Goal: Task Accomplishment & Management: Use online tool/utility

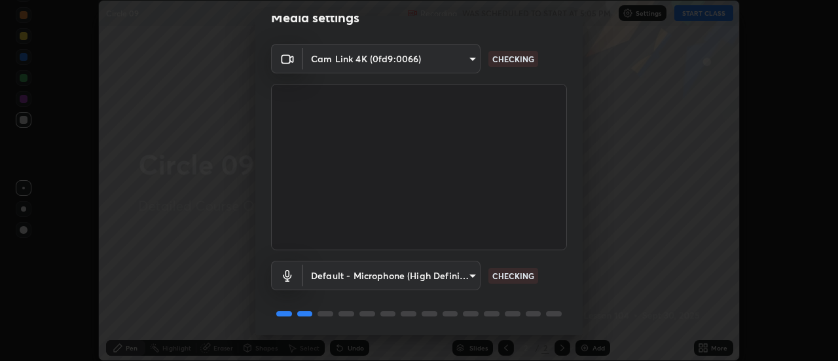
scroll to position [69, 0]
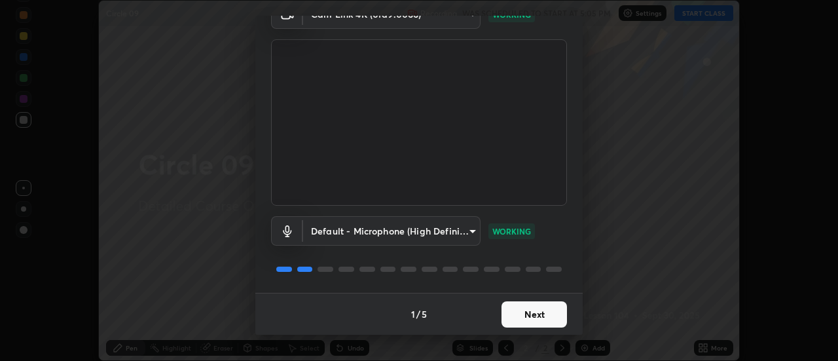
click at [542, 303] on button "Next" at bounding box center [534, 314] width 65 height 26
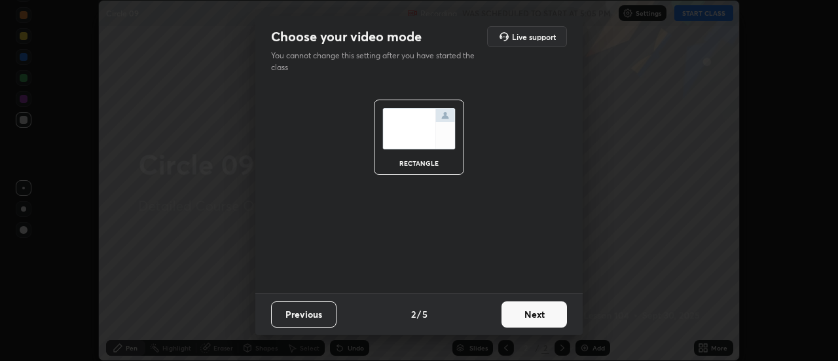
click at [559, 308] on button "Next" at bounding box center [534, 314] width 65 height 26
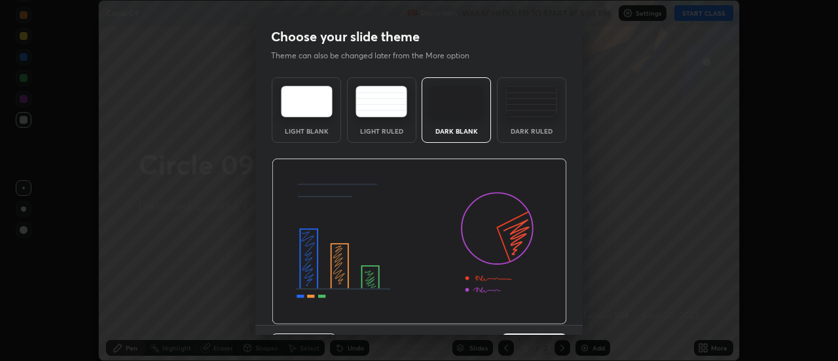
scroll to position [32, 0]
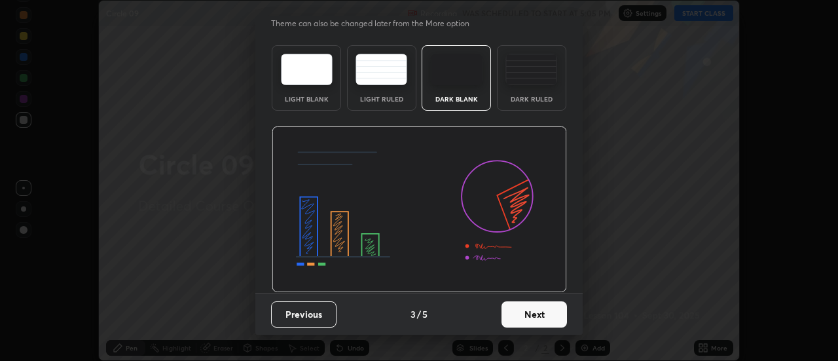
click at [523, 98] on div "Dark Ruled" at bounding box center [531, 99] width 52 height 7
click at [525, 311] on button "Next" at bounding box center [534, 314] width 65 height 26
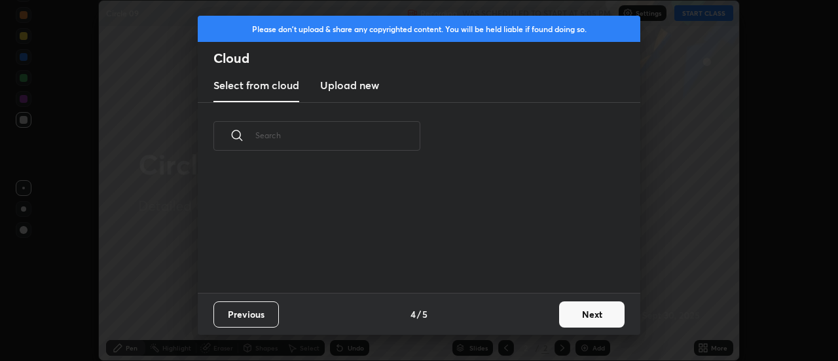
scroll to position [0, 0]
click at [561, 314] on button "Next" at bounding box center [591, 314] width 65 height 26
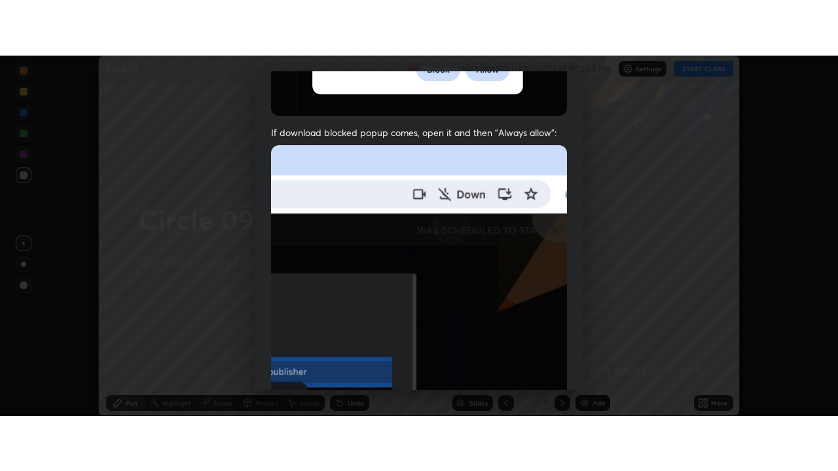
scroll to position [336, 0]
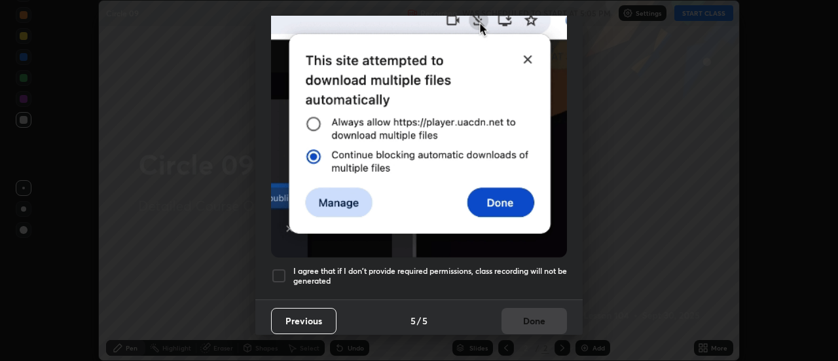
click at [281, 268] on div at bounding box center [279, 276] width 16 height 16
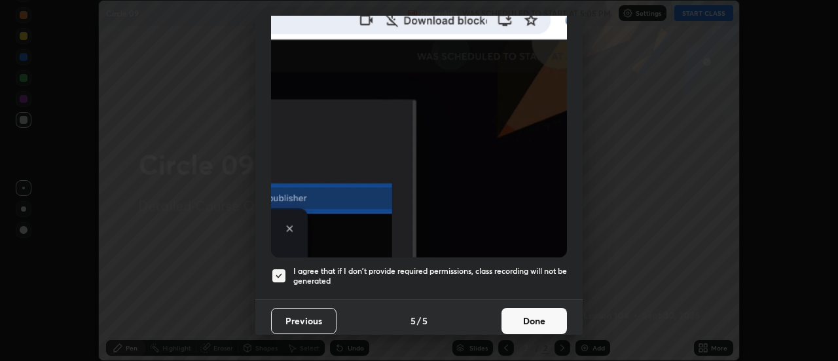
click at [519, 314] on button "Done" at bounding box center [534, 321] width 65 height 26
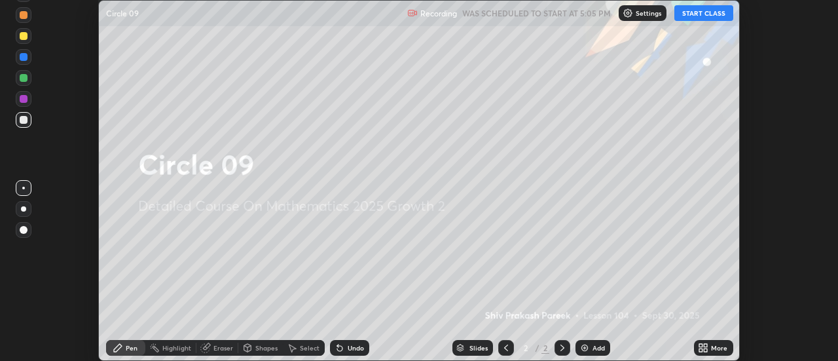
click at [697, 18] on button "START CLASS" at bounding box center [703, 13] width 59 height 16
click at [596, 349] on div "Add" at bounding box center [599, 347] width 12 height 7
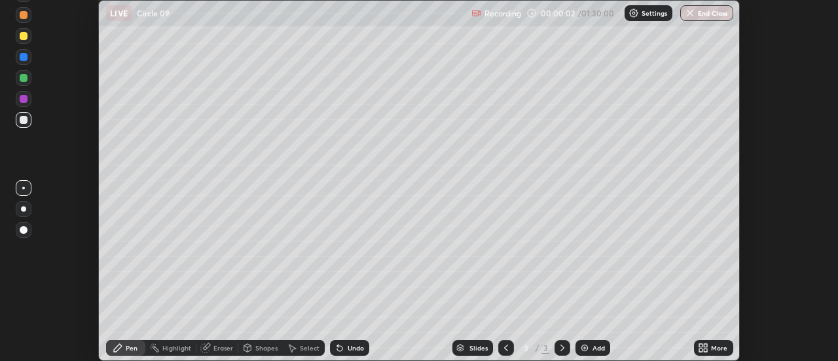
click at [718, 350] on div "More" at bounding box center [719, 347] width 16 height 7
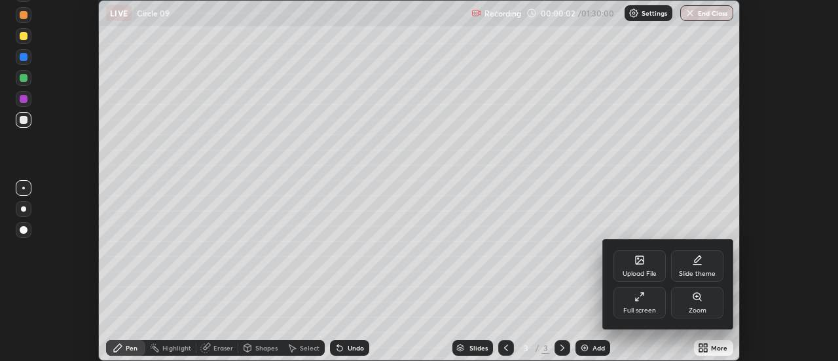
click at [650, 303] on div "Full screen" at bounding box center [640, 302] width 52 height 31
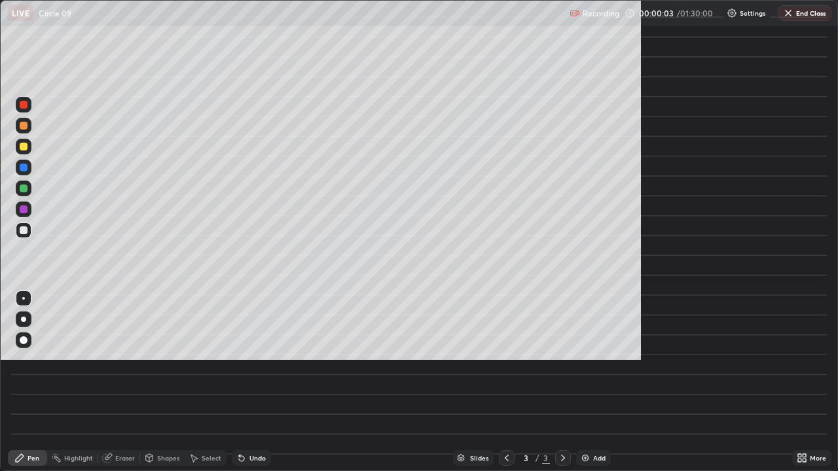
scroll to position [471, 838]
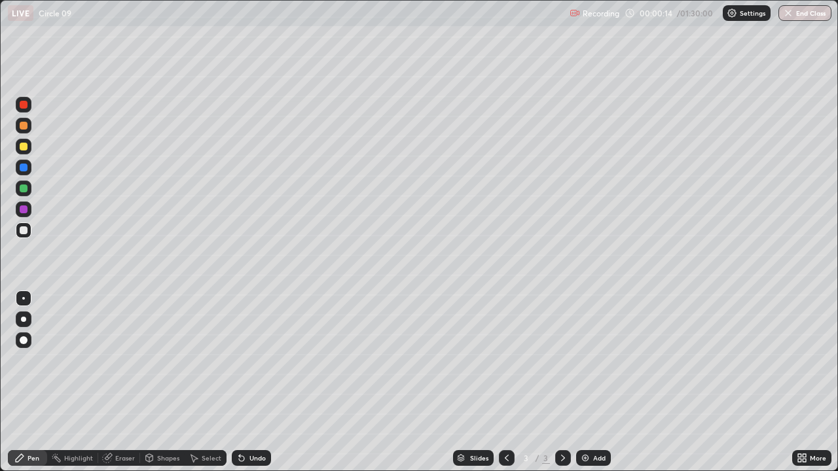
click at [24, 191] on div at bounding box center [24, 189] width 8 height 8
click at [25, 145] on div at bounding box center [24, 147] width 8 height 8
click at [24, 231] on div at bounding box center [24, 231] width 8 height 8
click at [251, 360] on div "Undo" at bounding box center [257, 458] width 16 height 7
click at [24, 189] on div at bounding box center [24, 189] width 8 height 8
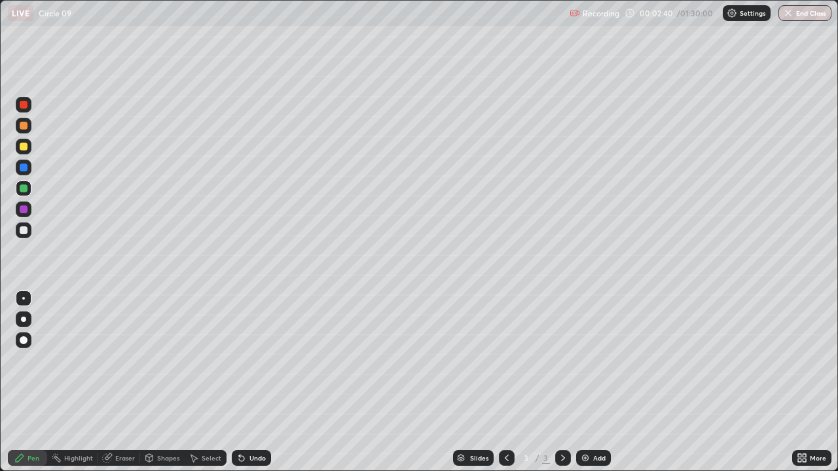
click at [26, 152] on div at bounding box center [24, 147] width 16 height 16
click at [22, 232] on div at bounding box center [24, 231] width 8 height 8
click at [22, 189] on div at bounding box center [24, 189] width 8 height 8
click at [598, 360] on div "Add" at bounding box center [599, 458] width 12 height 7
click at [22, 231] on div at bounding box center [24, 231] width 8 height 8
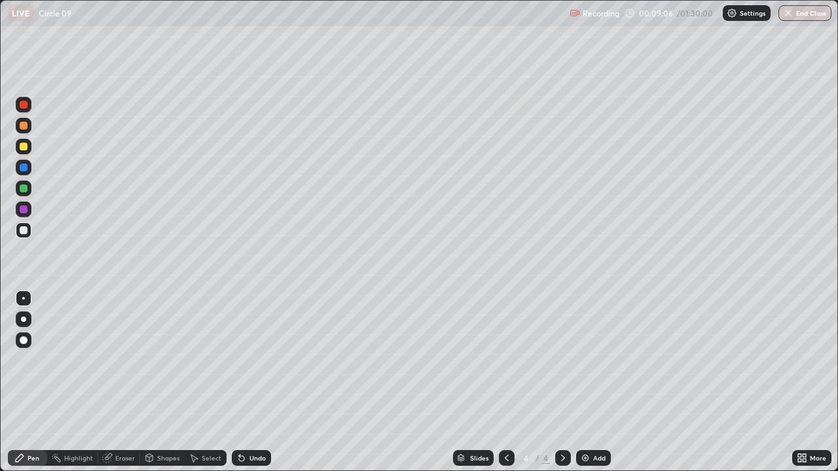
click at [595, 360] on div "Add" at bounding box center [599, 458] width 12 height 7
click at [26, 192] on div at bounding box center [24, 189] width 16 height 16
click at [24, 225] on div at bounding box center [24, 231] width 16 height 16
click at [258, 360] on div "Undo" at bounding box center [257, 458] width 16 height 7
click at [596, 360] on div "Add" at bounding box center [599, 458] width 12 height 7
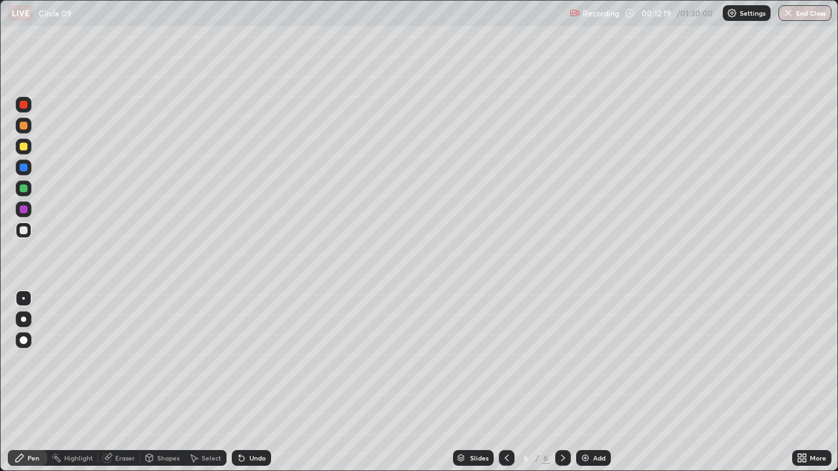
click at [25, 145] on div at bounding box center [24, 147] width 8 height 8
click at [27, 232] on div at bounding box center [24, 231] width 8 height 8
click at [256, 360] on div "Undo" at bounding box center [257, 458] width 16 height 7
click at [255, 360] on div "Undo" at bounding box center [257, 458] width 16 height 7
click at [595, 360] on div "Add" at bounding box center [599, 458] width 12 height 7
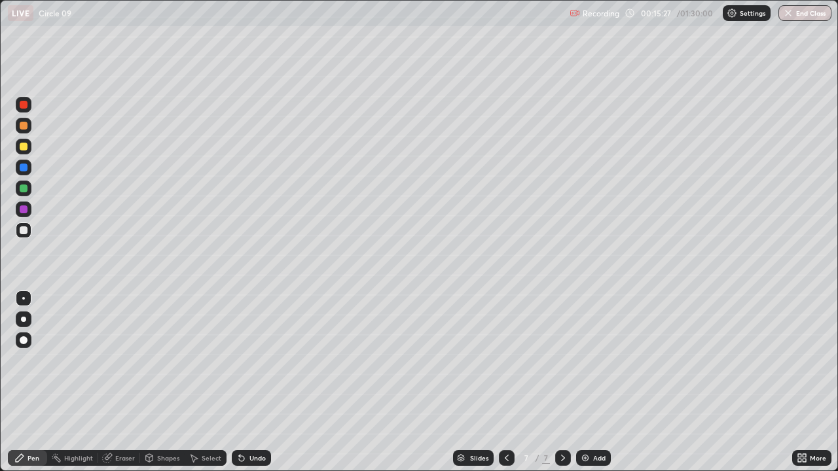
click at [22, 144] on div at bounding box center [24, 147] width 8 height 8
click at [123, 360] on div "Eraser" at bounding box center [125, 458] width 20 height 7
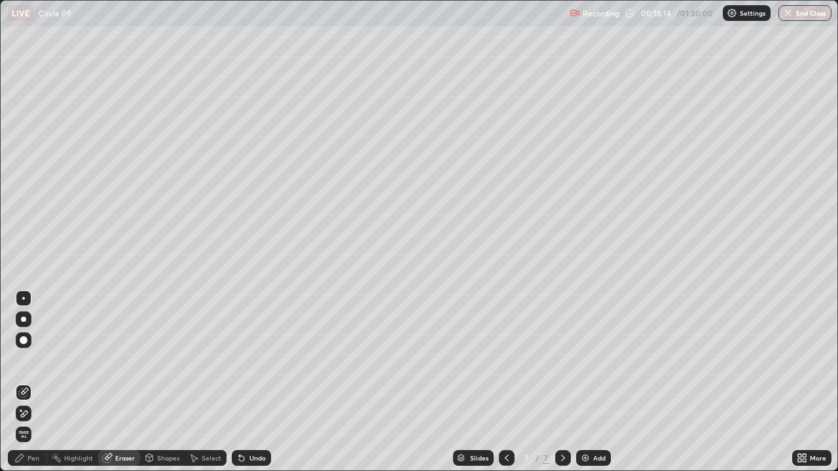
click at [26, 360] on div "Pen" at bounding box center [27, 458] width 39 height 16
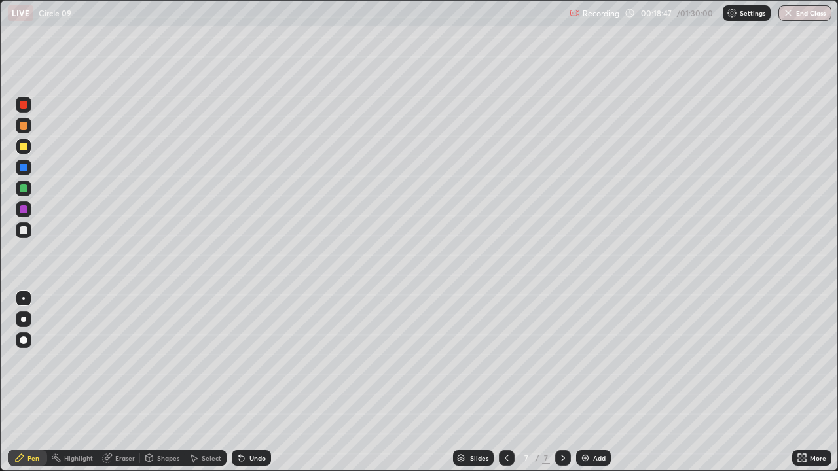
click at [253, 360] on div "Undo" at bounding box center [257, 458] width 16 height 7
click at [597, 360] on div "Add" at bounding box center [599, 458] width 12 height 7
click at [25, 232] on div at bounding box center [24, 231] width 8 height 8
click at [22, 187] on div at bounding box center [24, 189] width 8 height 8
click at [21, 230] on div at bounding box center [24, 231] width 8 height 8
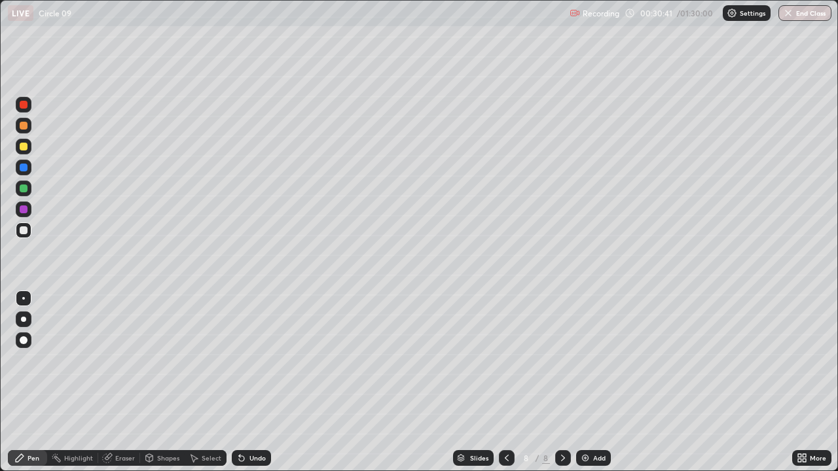
click at [23, 189] on div at bounding box center [24, 189] width 8 height 8
click at [589, 360] on div "Add" at bounding box center [593, 458] width 35 height 16
click at [24, 234] on div at bounding box center [24, 231] width 8 height 8
click at [22, 189] on div at bounding box center [24, 189] width 8 height 8
click at [257, 360] on div "Undo" at bounding box center [257, 458] width 16 height 7
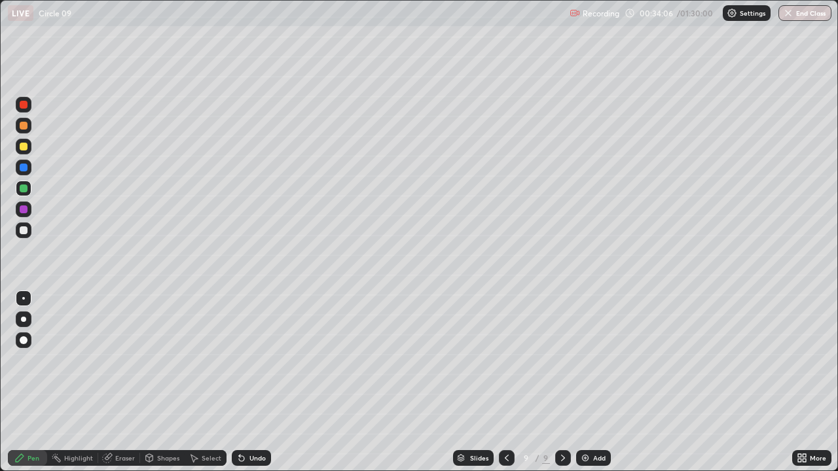
click at [26, 231] on div at bounding box center [24, 231] width 8 height 8
click at [26, 185] on div at bounding box center [24, 189] width 8 height 8
click at [26, 232] on div at bounding box center [24, 231] width 8 height 8
click at [24, 189] on div at bounding box center [24, 189] width 8 height 8
click at [254, 360] on div "Undo" at bounding box center [257, 458] width 16 height 7
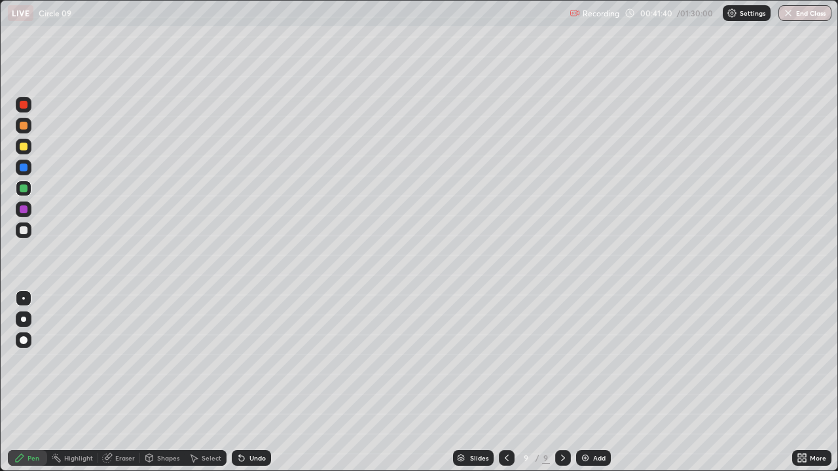
click at [249, 360] on div "Undo" at bounding box center [257, 458] width 16 height 7
click at [597, 360] on div "Add" at bounding box center [599, 458] width 12 height 7
click at [23, 149] on div at bounding box center [24, 147] width 8 height 8
click at [23, 105] on div at bounding box center [24, 105] width 8 height 8
click at [121, 360] on div "Eraser" at bounding box center [125, 458] width 20 height 7
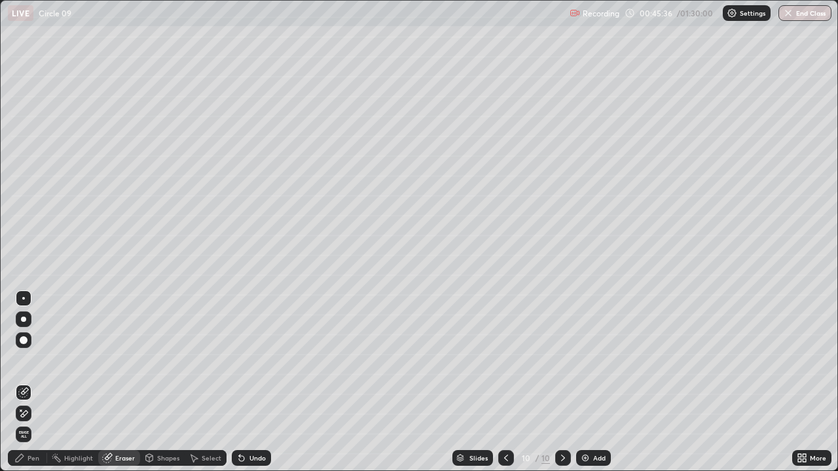
click at [33, 360] on div "Pen" at bounding box center [34, 458] width 12 height 7
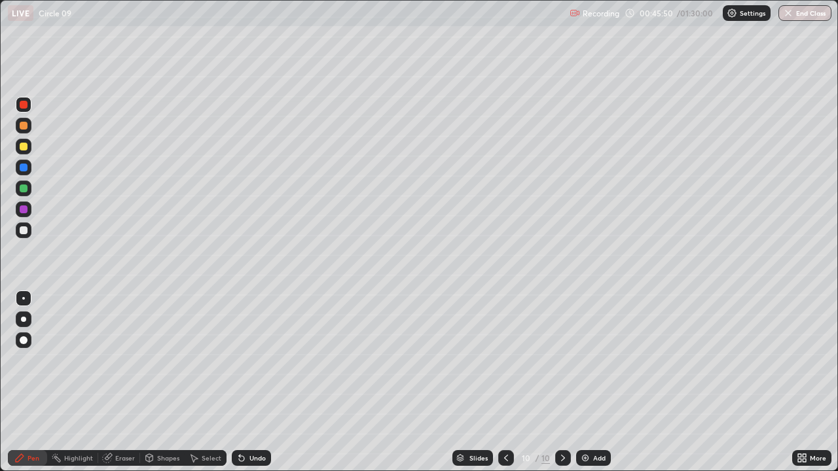
click at [25, 226] on div at bounding box center [24, 231] width 16 height 16
click at [504, 360] on icon at bounding box center [506, 458] width 10 height 10
click at [562, 360] on icon at bounding box center [563, 458] width 10 height 10
click at [253, 360] on div "Undo" at bounding box center [257, 458] width 16 height 7
click at [512, 360] on div at bounding box center [506, 458] width 16 height 16
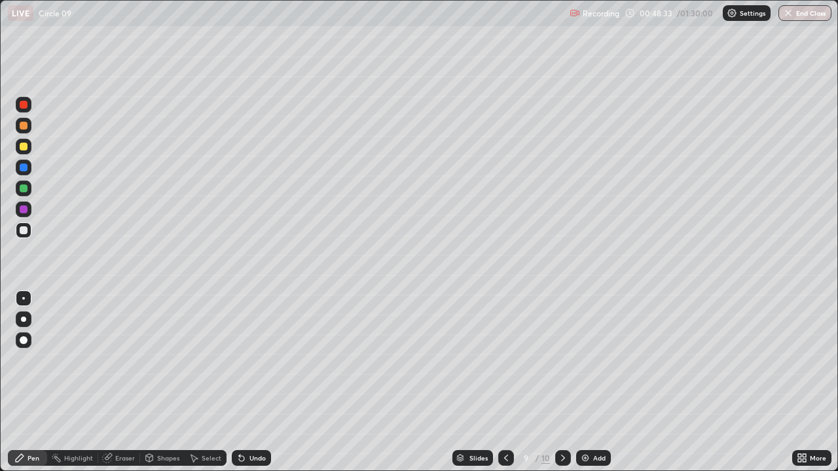
click at [564, 360] on icon at bounding box center [563, 458] width 10 height 10
click at [259, 360] on div "Undo" at bounding box center [251, 458] width 39 height 16
click at [258, 360] on div "Undo" at bounding box center [251, 458] width 39 height 16
click at [259, 360] on div "Undo" at bounding box center [251, 458] width 39 height 16
click at [257, 360] on div "Undo" at bounding box center [251, 458] width 39 height 16
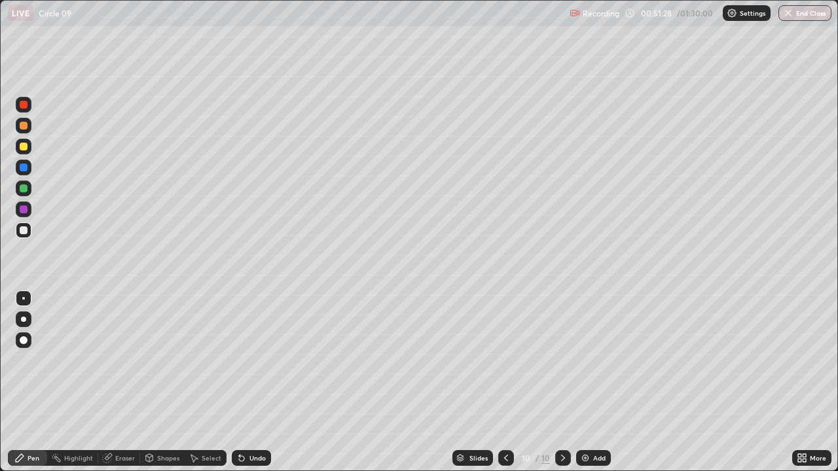
click at [260, 360] on div "Undo" at bounding box center [251, 458] width 39 height 16
click at [258, 360] on div "Undo" at bounding box center [251, 458] width 39 height 16
click at [255, 360] on div "Undo" at bounding box center [251, 458] width 39 height 16
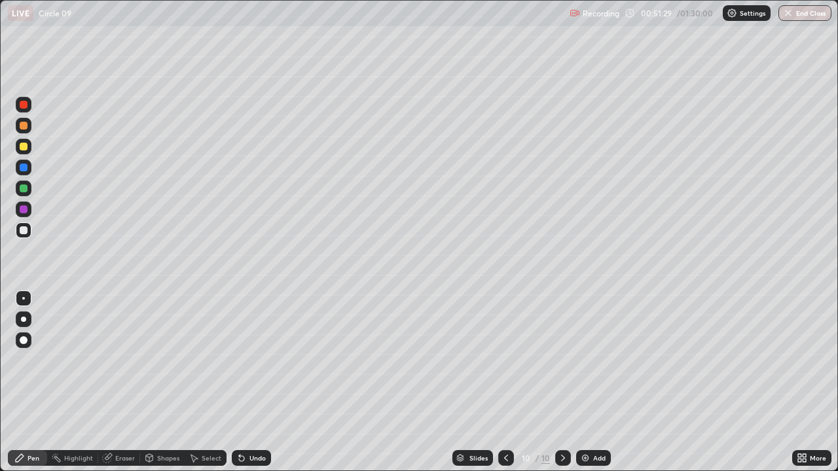
click at [257, 360] on div "Undo" at bounding box center [251, 458] width 39 height 16
click at [257, 360] on div "Undo" at bounding box center [257, 458] width 16 height 7
click at [258, 360] on div "Undo" at bounding box center [251, 458] width 39 height 16
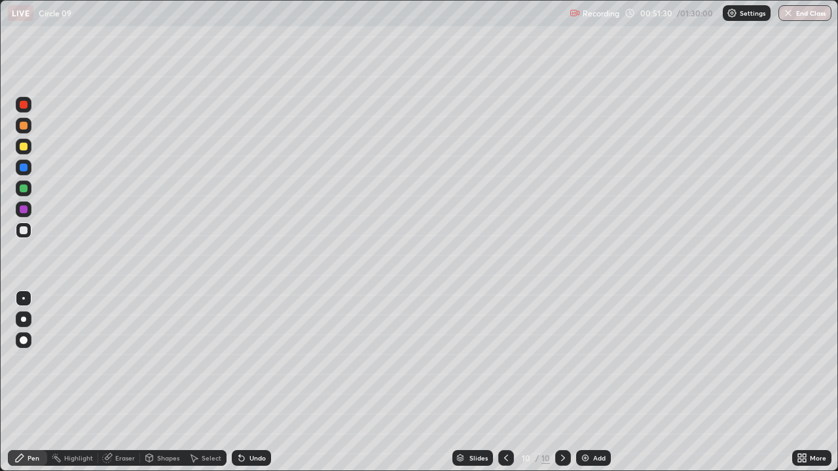
click at [257, 360] on div "Undo" at bounding box center [251, 458] width 39 height 16
click at [258, 360] on div "Undo" at bounding box center [257, 458] width 16 height 7
click at [587, 360] on div "Add" at bounding box center [593, 458] width 35 height 16
click at [23, 191] on div at bounding box center [24, 189] width 8 height 8
click at [20, 173] on div at bounding box center [24, 168] width 16 height 16
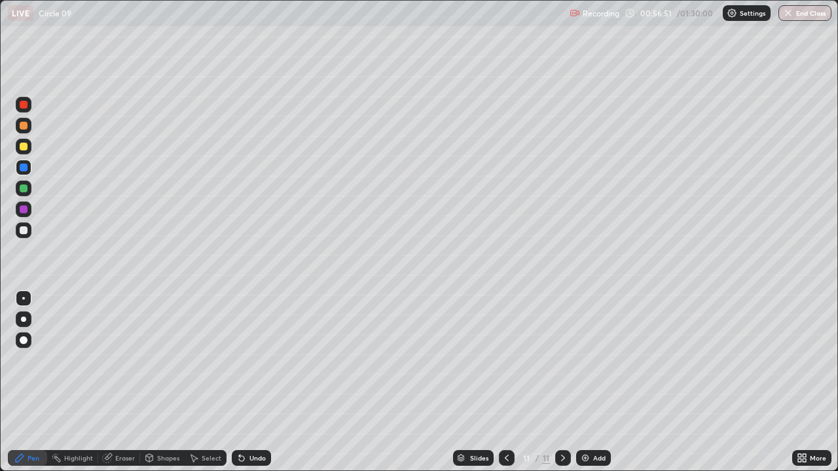
click at [23, 236] on div at bounding box center [24, 231] width 16 height 16
click at [23, 230] on div at bounding box center [24, 231] width 8 height 8
click at [27, 230] on div at bounding box center [24, 231] width 8 height 8
click at [593, 360] on div "Add" at bounding box center [599, 458] width 12 height 7
click at [26, 191] on div at bounding box center [24, 189] width 8 height 8
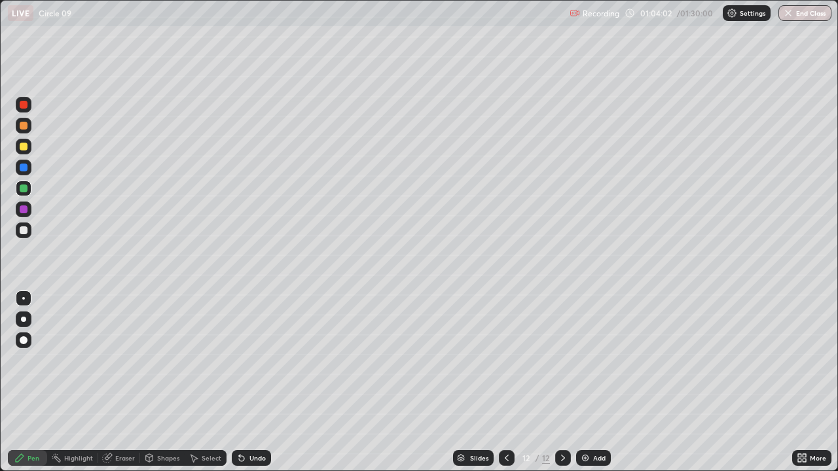
click at [22, 230] on div at bounding box center [24, 231] width 8 height 8
click at [259, 360] on div "Undo" at bounding box center [257, 458] width 16 height 7
click at [257, 360] on div "Undo" at bounding box center [257, 458] width 16 height 7
click at [255, 360] on div "Undo" at bounding box center [257, 458] width 16 height 7
click at [263, 360] on div "Undo" at bounding box center [257, 458] width 16 height 7
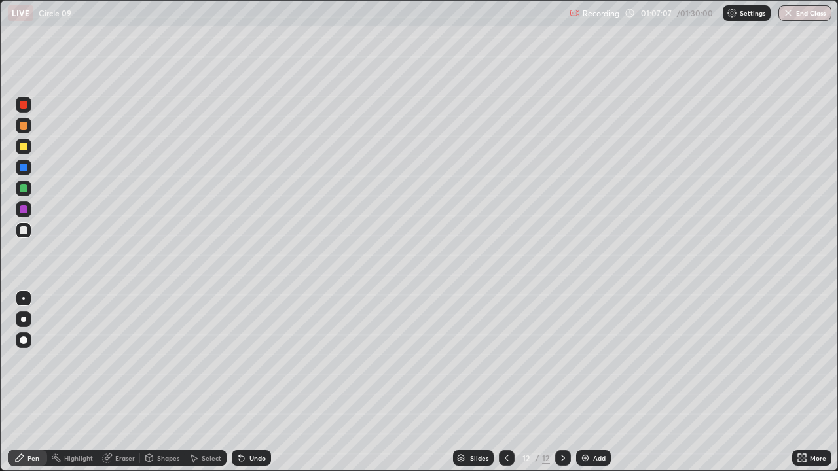
click at [256, 360] on div "Undo" at bounding box center [257, 458] width 16 height 7
click at [259, 360] on div "Undo" at bounding box center [257, 458] width 16 height 7
click at [258, 360] on div "Undo" at bounding box center [257, 458] width 16 height 7
click at [24, 145] on div at bounding box center [24, 147] width 8 height 8
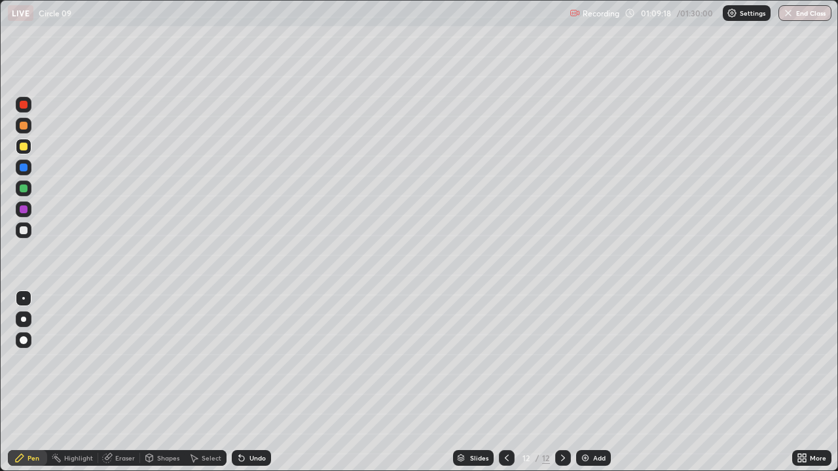
click at [202, 360] on div "Select" at bounding box center [212, 458] width 20 height 7
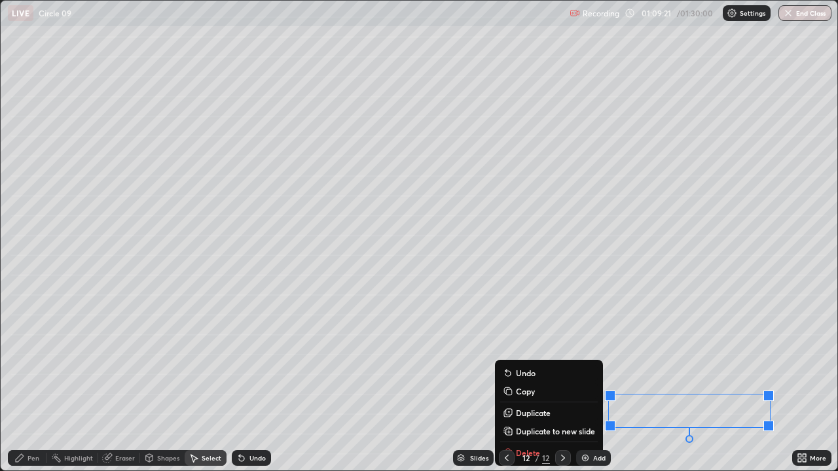
click at [541, 360] on p "Duplicate to new slide" at bounding box center [555, 431] width 79 height 10
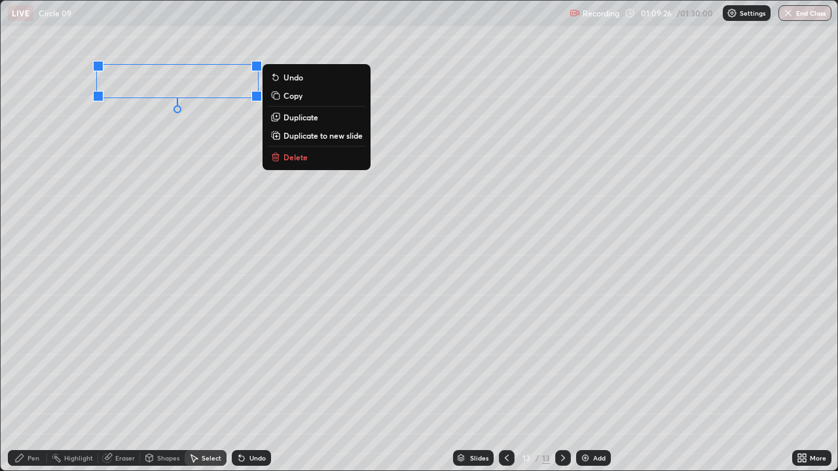
click at [31, 360] on div "Pen" at bounding box center [34, 458] width 12 height 7
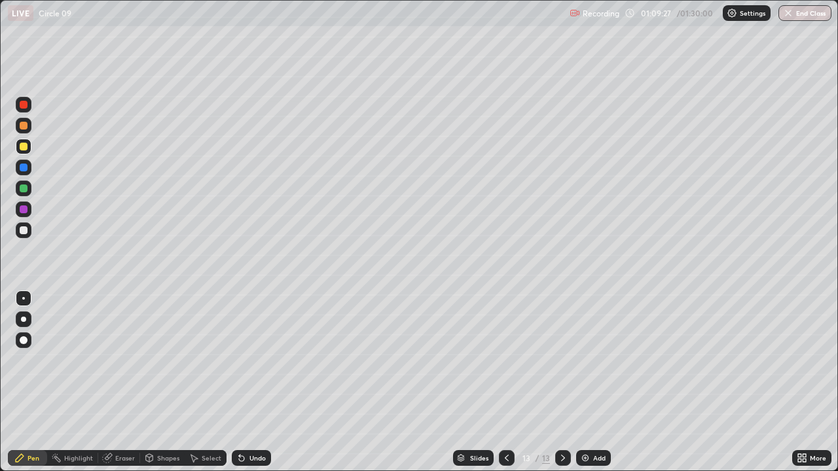
click at [24, 232] on div at bounding box center [24, 231] width 8 height 8
click at [27, 192] on div at bounding box center [24, 189] width 16 height 16
click at [24, 230] on div at bounding box center [24, 231] width 8 height 8
click at [24, 187] on div at bounding box center [24, 189] width 8 height 8
click at [507, 360] on icon at bounding box center [507, 458] width 10 height 10
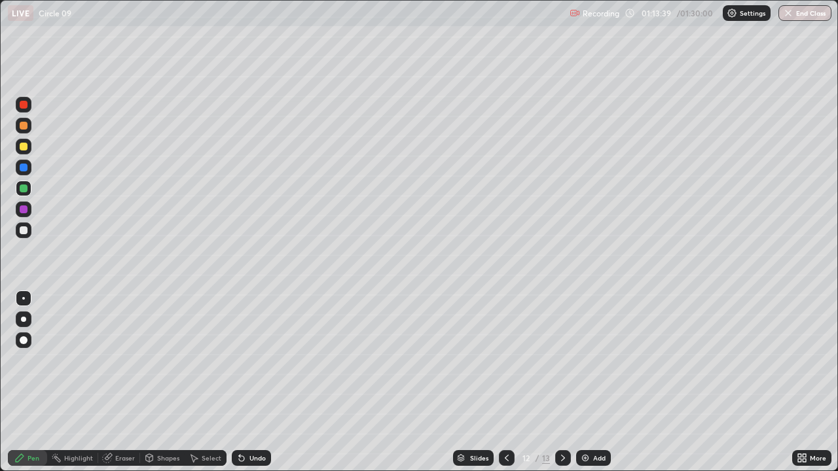
click at [562, 360] on icon at bounding box center [563, 458] width 10 height 10
click at [740, 360] on div "Slides 13 / 13 Add" at bounding box center [531, 458] width 521 height 26
click at [246, 360] on div "Undo" at bounding box center [251, 458] width 39 height 16
click at [249, 360] on div "Undo" at bounding box center [257, 458] width 16 height 7
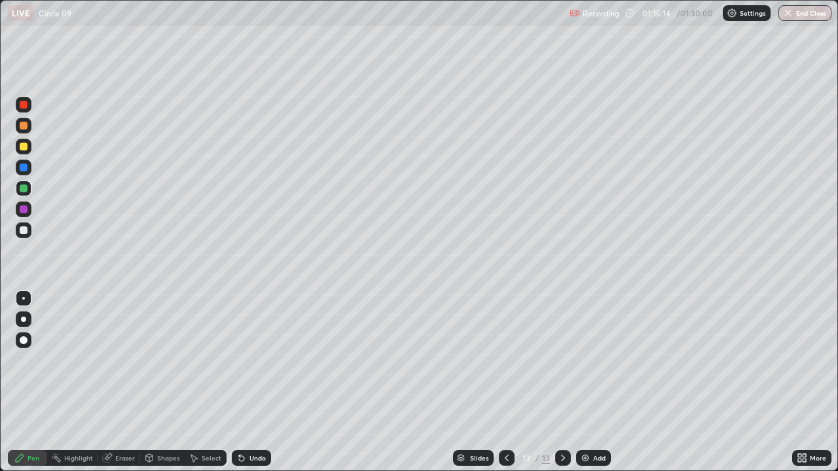
click at [249, 360] on div "Undo" at bounding box center [257, 458] width 16 height 7
click at [247, 360] on div "Undo" at bounding box center [251, 458] width 39 height 16
click at [505, 360] on icon at bounding box center [507, 458] width 4 height 7
click at [562, 360] on icon at bounding box center [563, 458] width 10 height 10
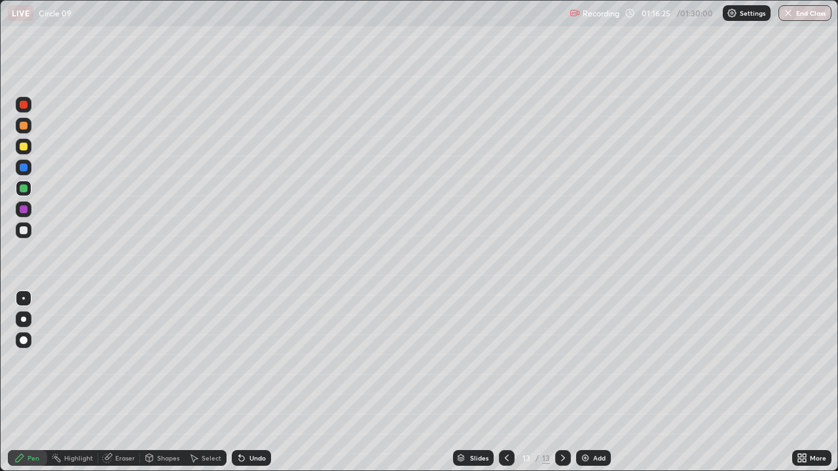
click at [598, 360] on div "Add" at bounding box center [599, 458] width 12 height 7
click at [504, 360] on icon at bounding box center [507, 458] width 10 height 10
click at [563, 360] on icon at bounding box center [563, 458] width 10 height 10
click at [20, 149] on div at bounding box center [24, 147] width 8 height 8
click at [24, 229] on div at bounding box center [24, 231] width 8 height 8
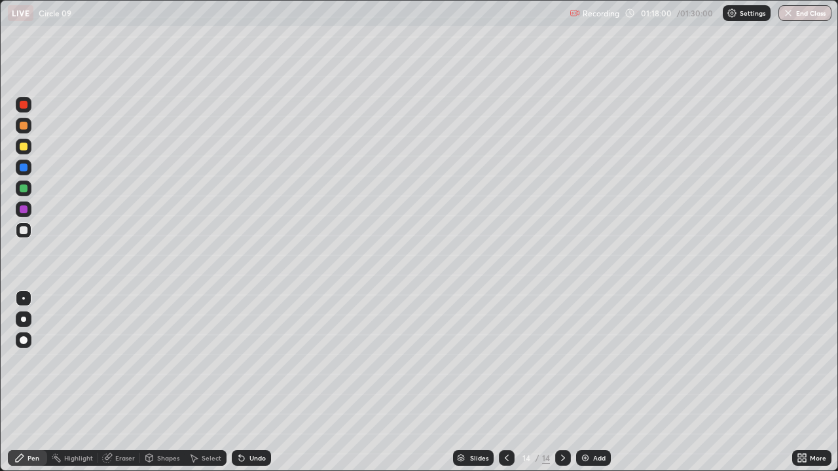
click at [24, 188] on div at bounding box center [24, 189] width 8 height 8
click at [239, 360] on icon at bounding box center [239, 455] width 1 height 1
click at [240, 360] on icon at bounding box center [241, 458] width 5 height 5
click at [22, 232] on div at bounding box center [24, 231] width 8 height 8
click at [249, 360] on div "Undo" at bounding box center [257, 458] width 16 height 7
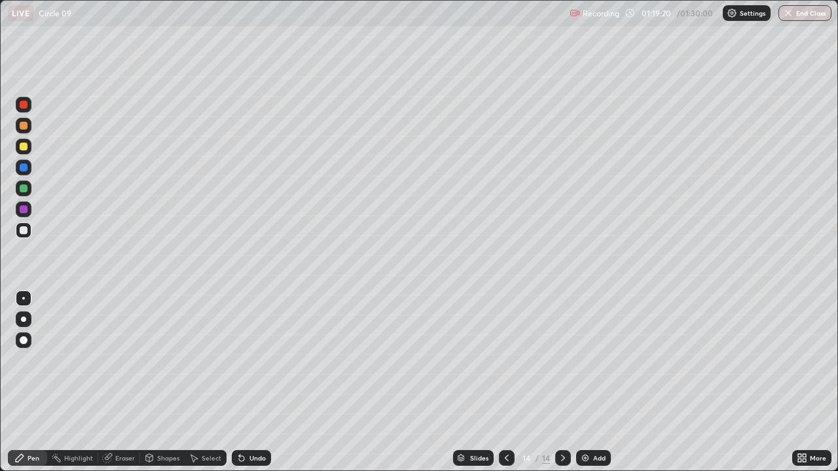
click at [251, 360] on div "Undo" at bounding box center [251, 458] width 39 height 16
click at [257, 360] on div "Undo" at bounding box center [251, 458] width 39 height 16
click at [253, 360] on div "Undo" at bounding box center [251, 458] width 39 height 16
click at [251, 360] on div "Undo" at bounding box center [251, 458] width 39 height 16
click at [251, 360] on div "Undo" at bounding box center [257, 458] width 16 height 7
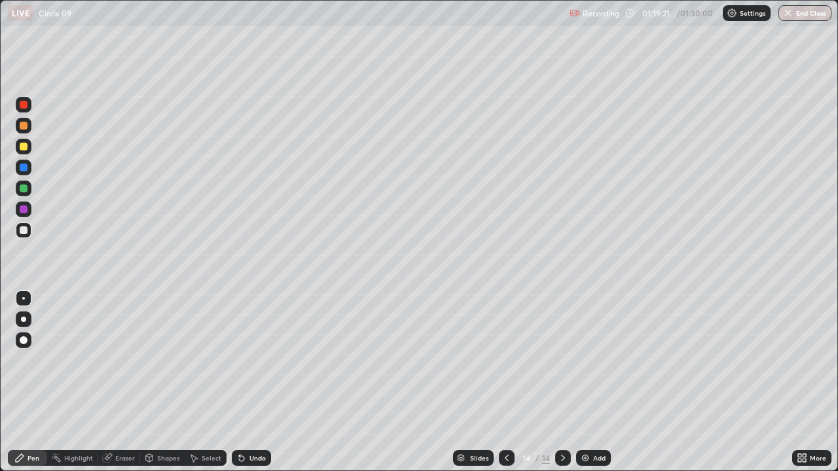
click at [252, 360] on div "Undo" at bounding box center [257, 458] width 16 height 7
click at [254, 360] on div "Undo" at bounding box center [257, 458] width 16 height 7
click at [257, 360] on div "Undo" at bounding box center [257, 458] width 16 height 7
click at [257, 360] on div "Undo" at bounding box center [251, 458] width 39 height 16
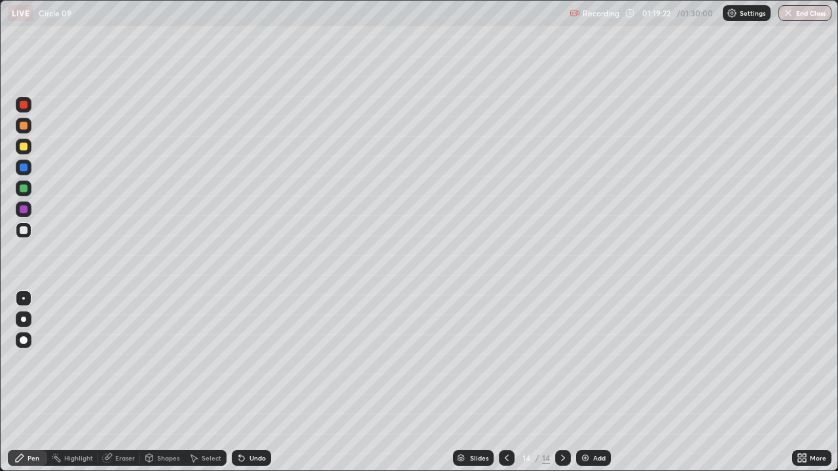
click at [257, 360] on div "Undo" at bounding box center [251, 458] width 39 height 16
click at [256, 360] on div "Undo" at bounding box center [251, 458] width 39 height 16
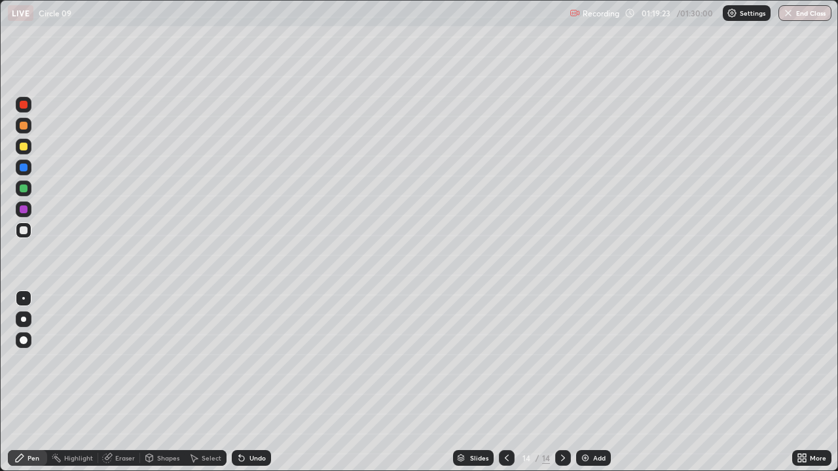
click at [257, 360] on div "Undo" at bounding box center [251, 458] width 39 height 16
click at [255, 360] on div "Undo" at bounding box center [257, 458] width 16 height 7
click at [805, 14] on button "End Class" at bounding box center [806, 13] width 52 height 16
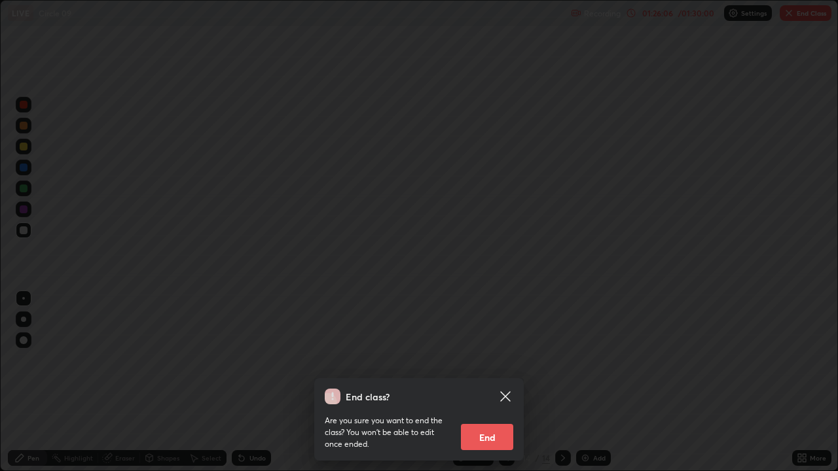
click at [494, 360] on button "End" at bounding box center [487, 437] width 52 height 26
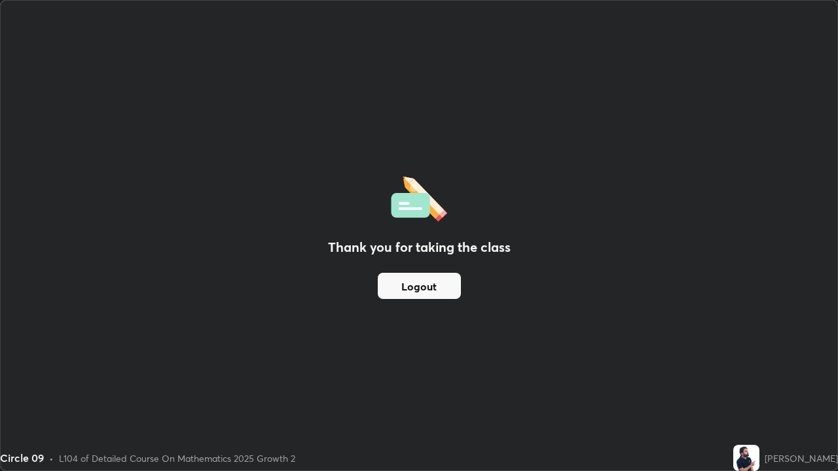
click at [435, 279] on button "Logout" at bounding box center [419, 286] width 83 height 26
click at [435, 278] on button "Logout" at bounding box center [419, 286] width 83 height 26
click at [433, 279] on button "Logout" at bounding box center [419, 286] width 83 height 26
